Goal: Communication & Community: Connect with others

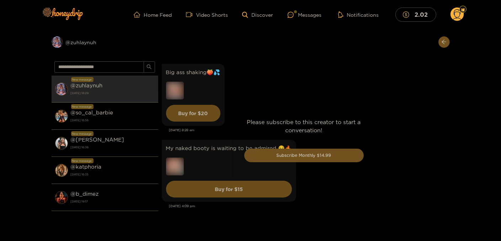
scroll to position [2388, 0]
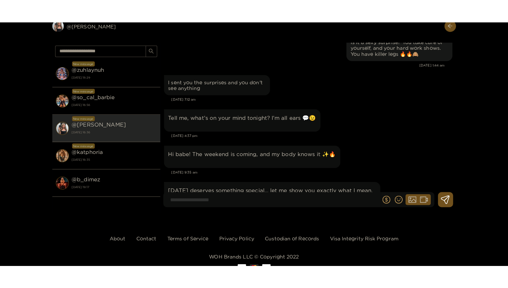
scroll to position [25229, 0]
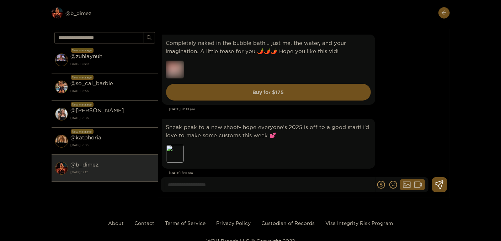
scroll to position [5297, 0]
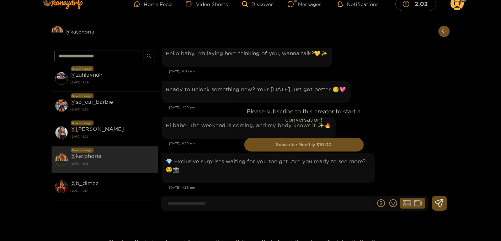
scroll to position [11, 0]
